Goal: Task Accomplishment & Management: Use online tool/utility

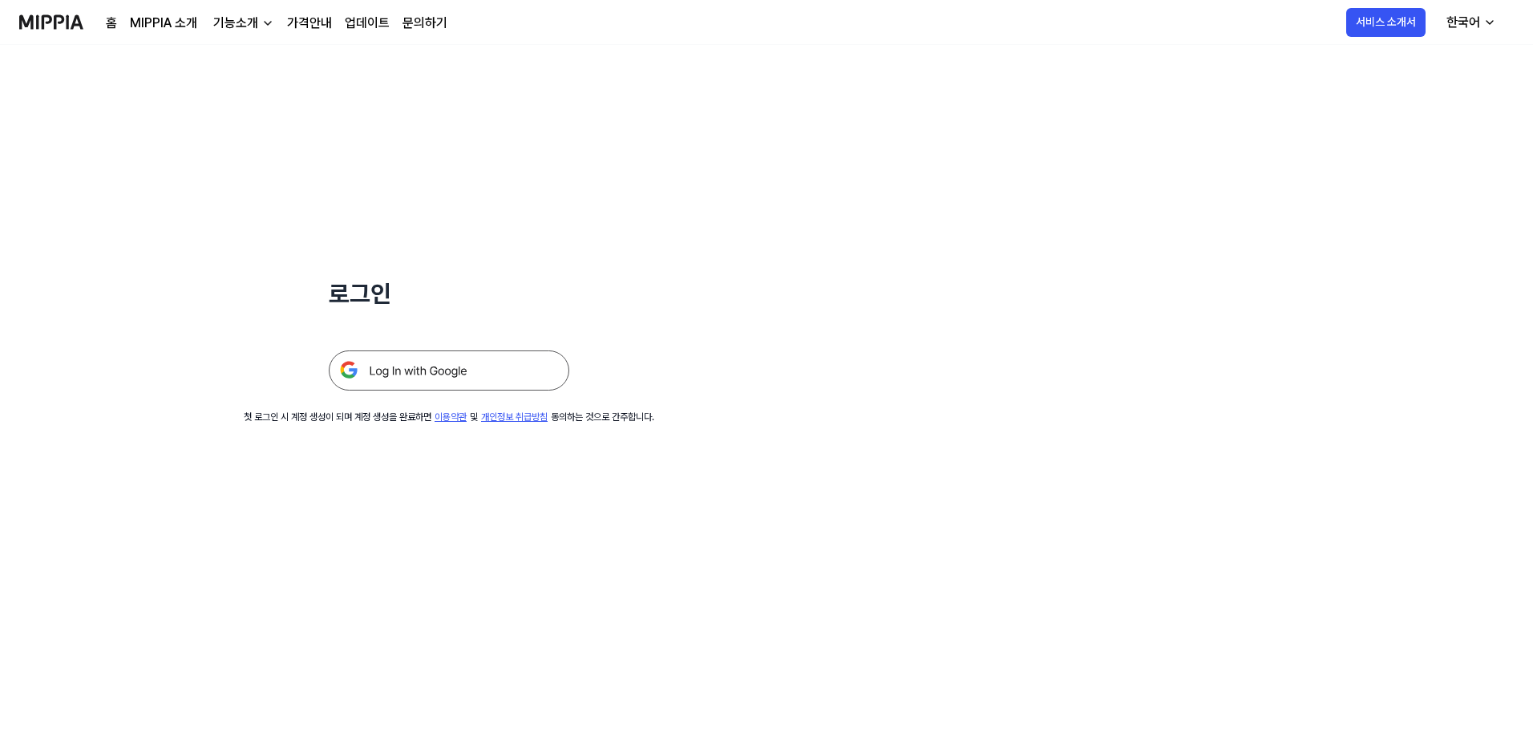
click at [442, 319] on img at bounding box center [449, 370] width 241 height 40
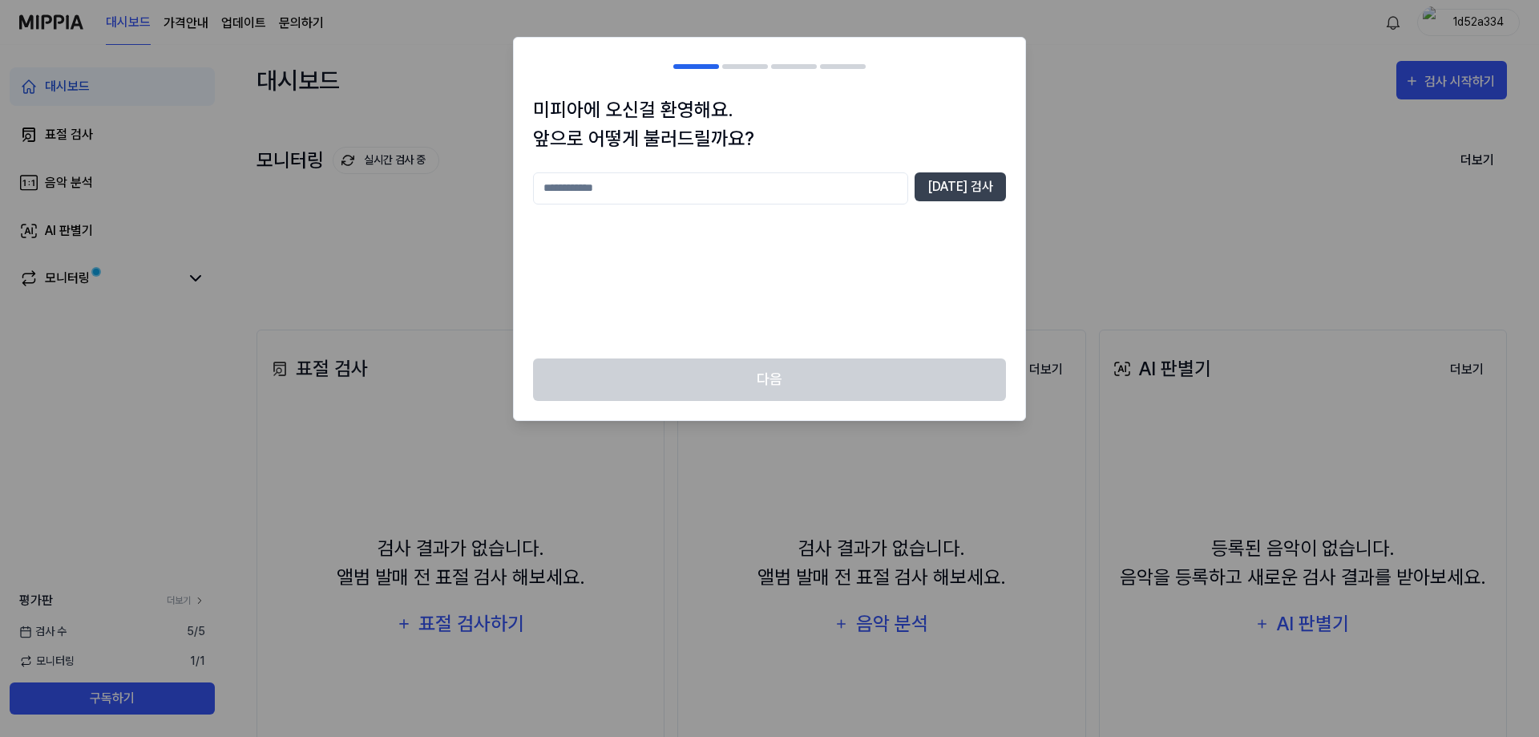
click at [674, 188] on input "text" at bounding box center [720, 188] width 375 height 32
type input "*******"
click at [971, 194] on button "[DATE] 검사" at bounding box center [960, 186] width 91 height 29
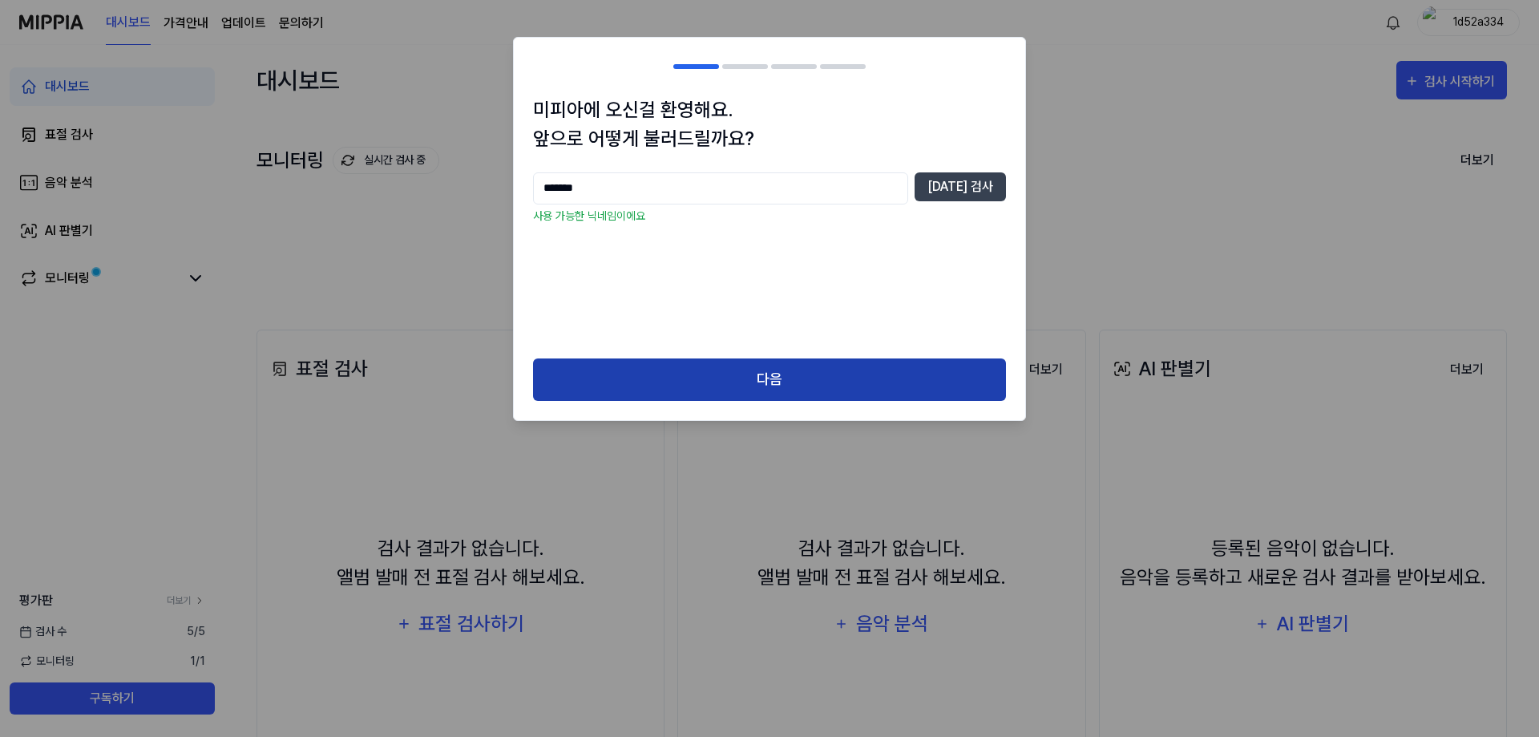
click at [649, 369] on button "다음" at bounding box center [769, 379] width 473 height 42
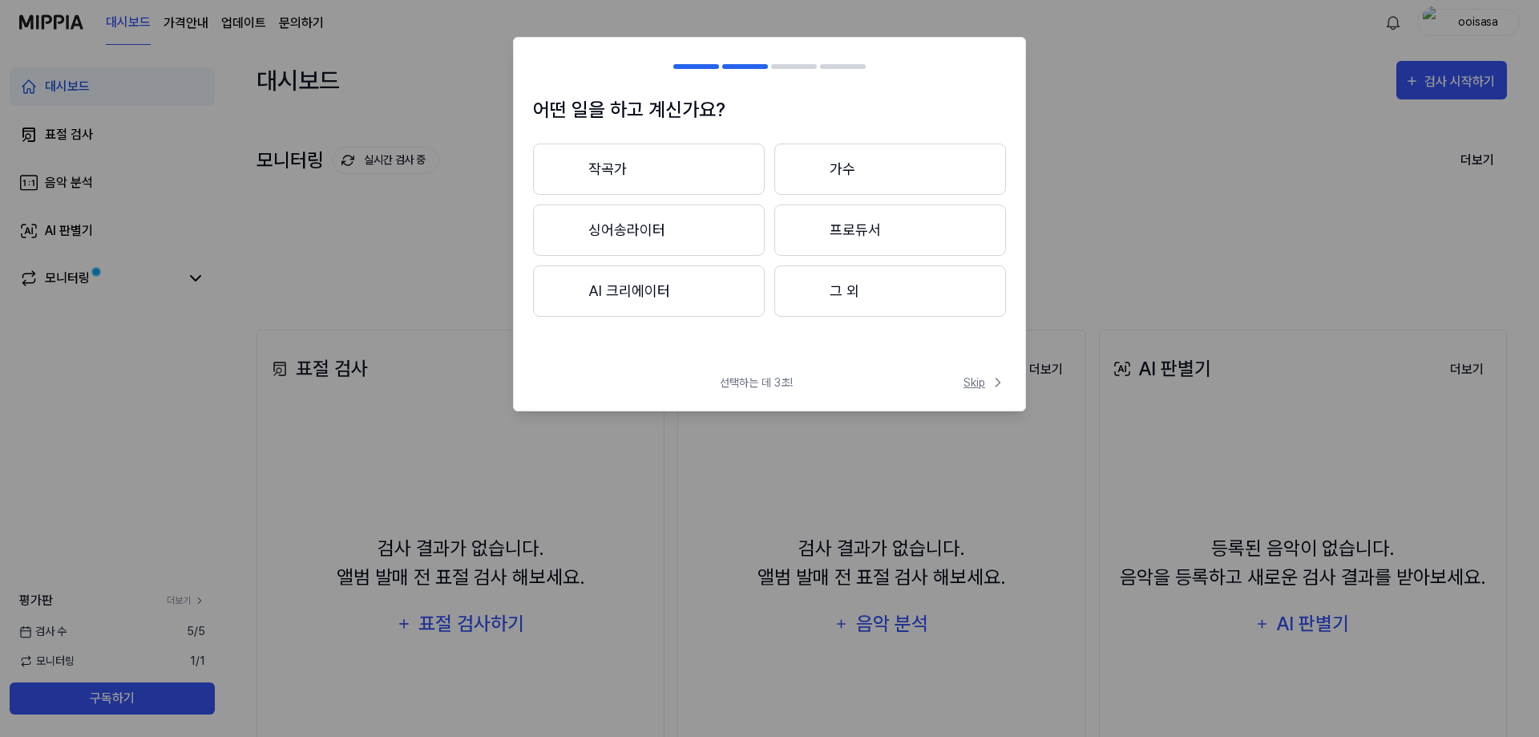
click at [975, 378] on span "Skip" at bounding box center [985, 382] width 42 height 17
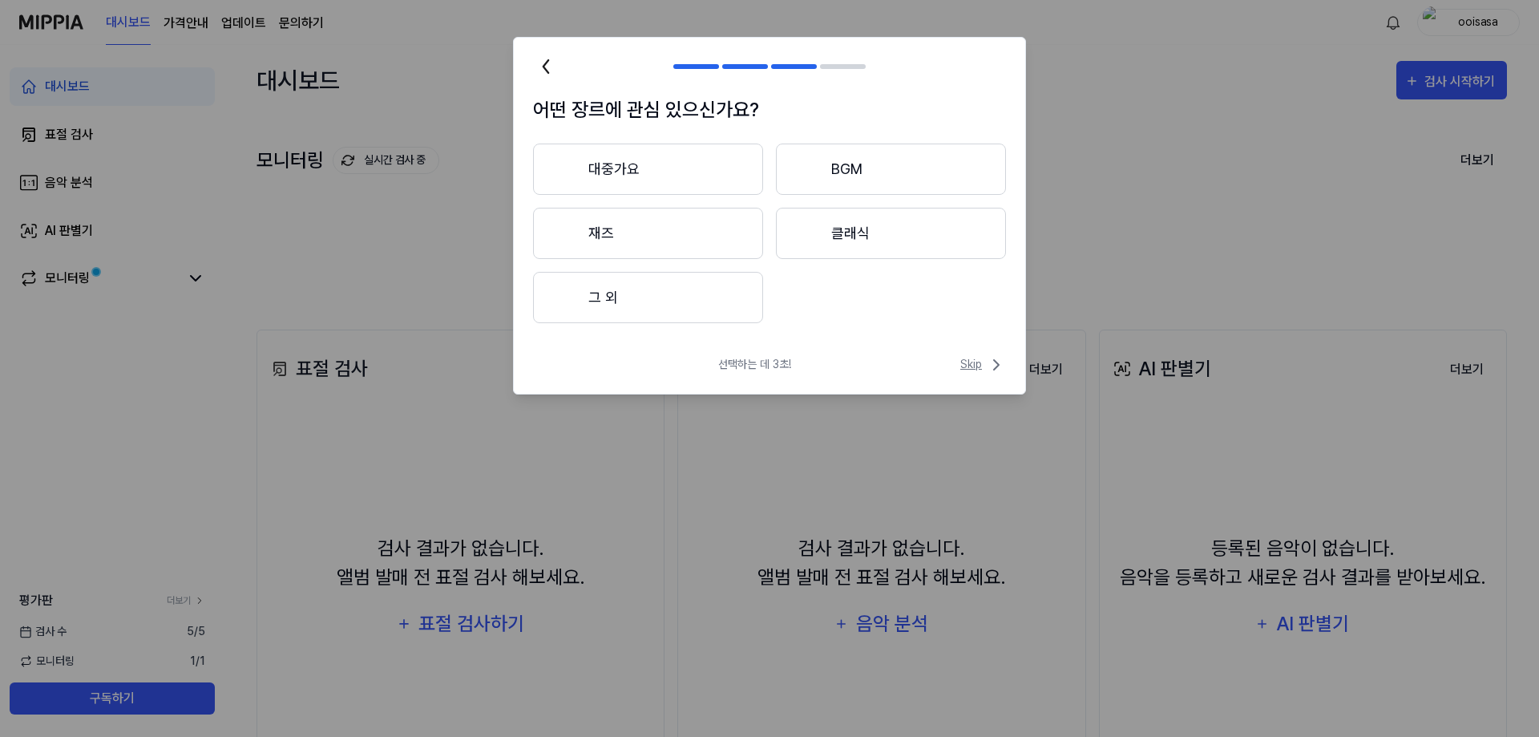
click at [977, 370] on span "Skip" at bounding box center [984, 364] width 46 height 19
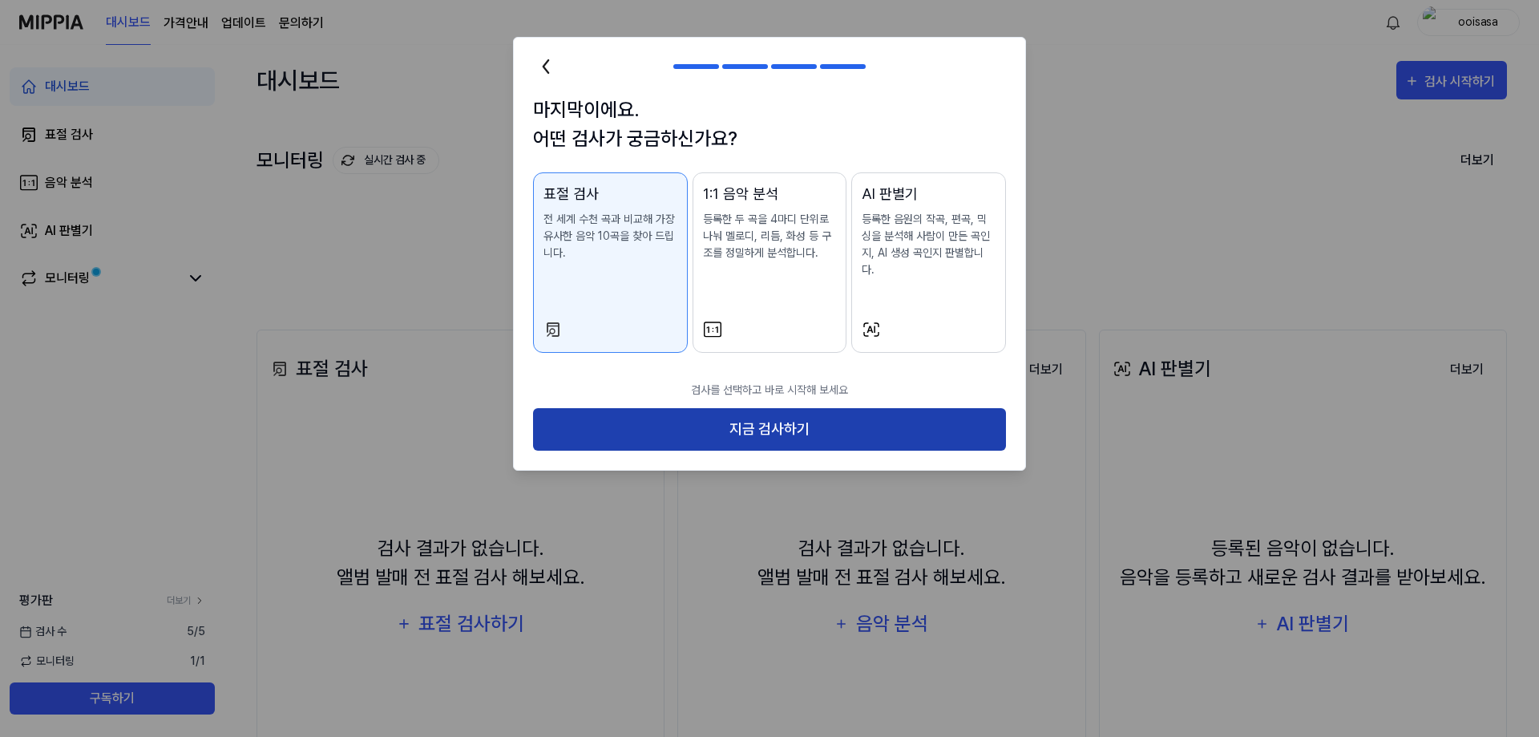
click at [654, 410] on button "지금 검사하기" at bounding box center [769, 429] width 473 height 42
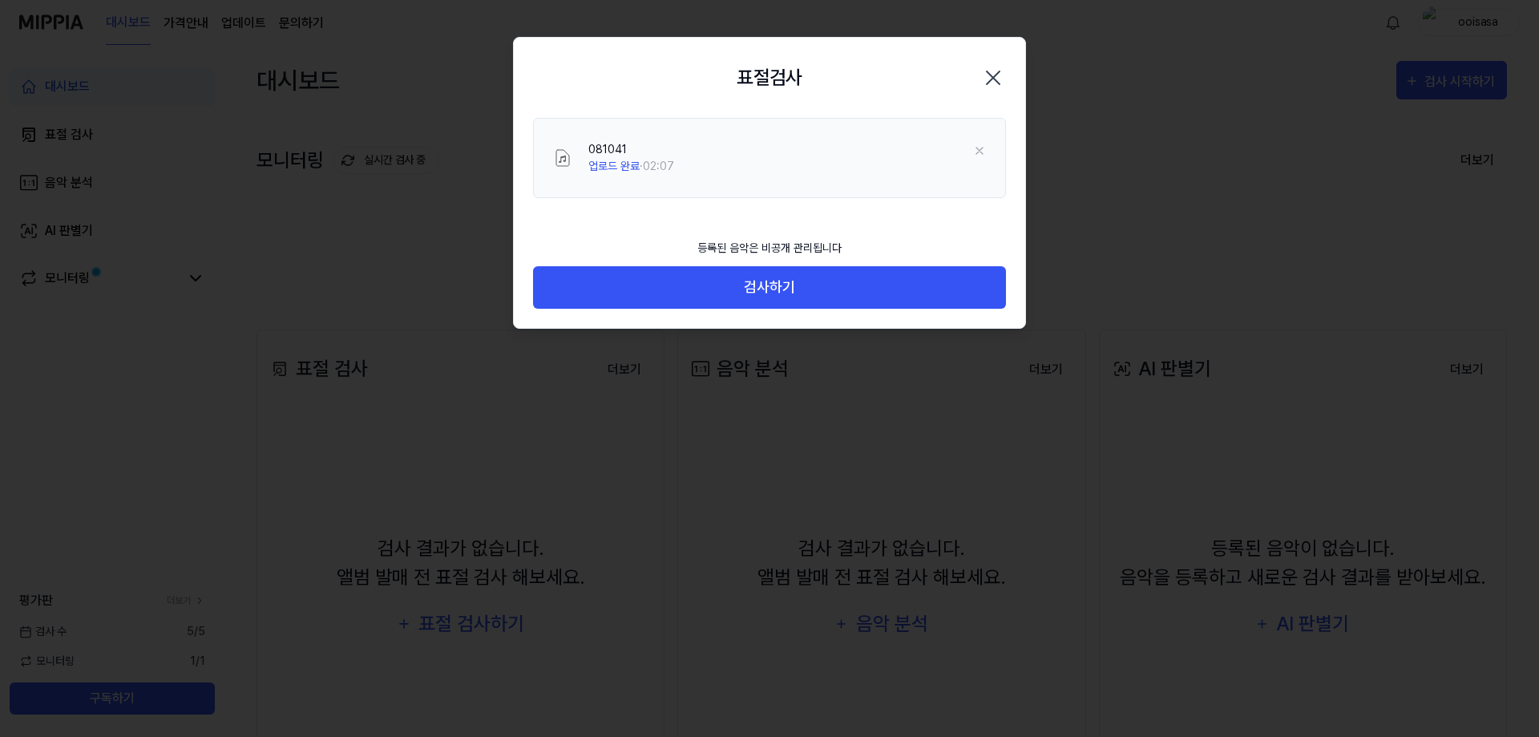
click at [781, 309] on div "등록된 음악은 비공개 관리됩니다 검사하기" at bounding box center [770, 279] width 512 height 98
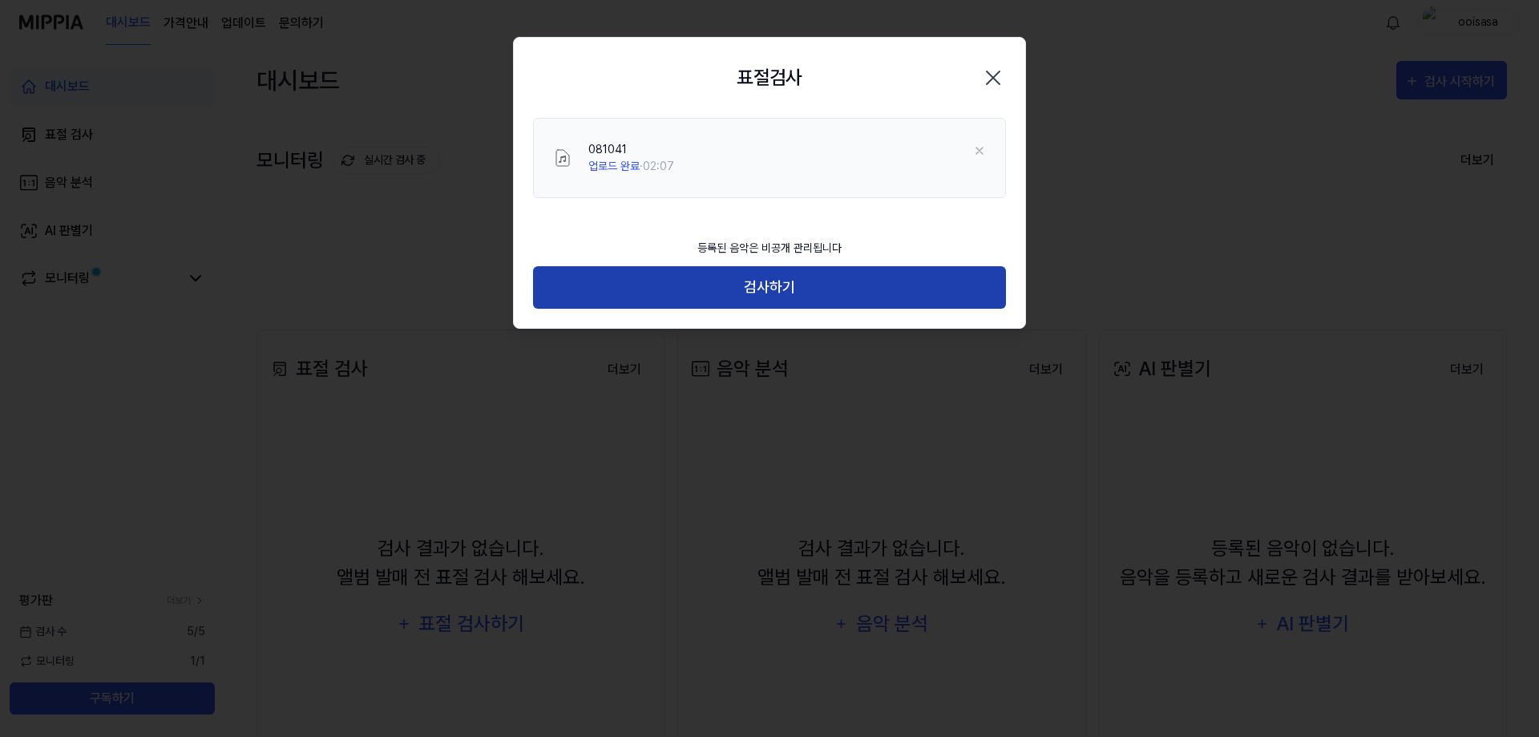
click at [796, 289] on button "검사하기" at bounding box center [769, 287] width 473 height 42
